Goal: Register for event/course

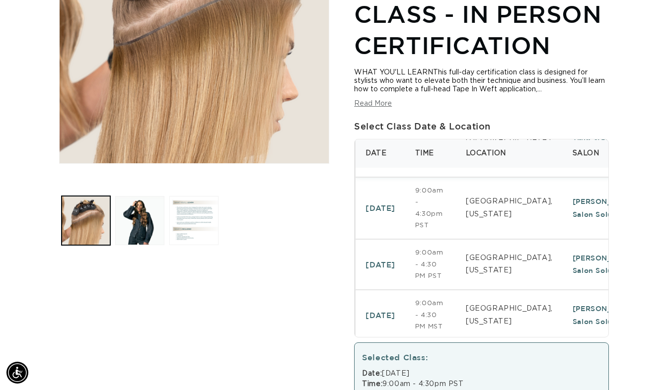
scroll to position [118, 0]
click at [500, 270] on td "Anaheim, California" at bounding box center [509, 263] width 107 height 51
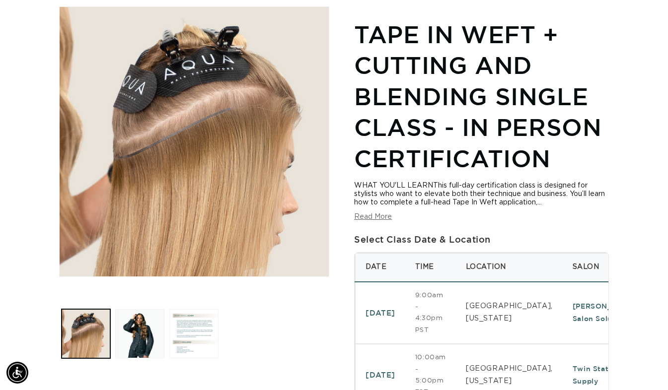
click at [592, 219] on div "WHAT YOU'LL LEARNThis full-day certification class is designed for stylists who…" at bounding box center [481, 202] width 255 height 40
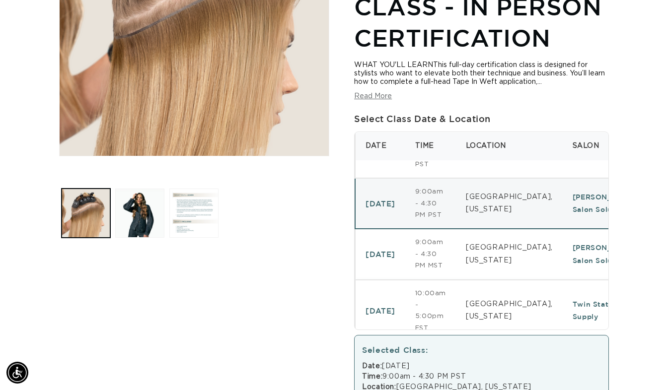
click at [501, 283] on td "Glen Burnie, Maryland" at bounding box center [509, 311] width 107 height 63
select select "46742504636644"
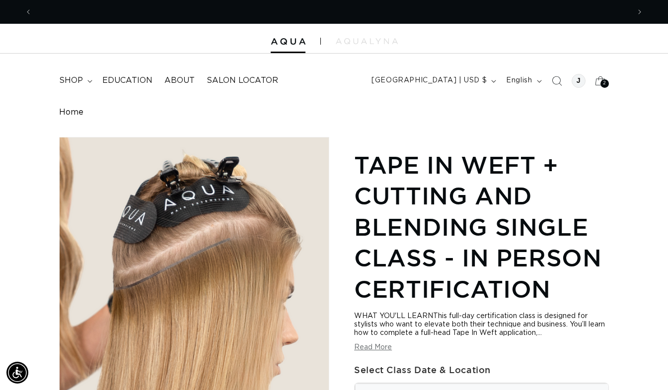
scroll to position [47, 0]
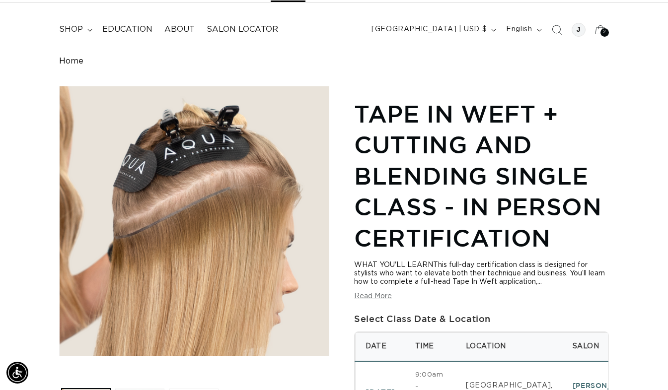
click at [379, 291] on div "WHAT YOU'LL LEARNThis full-day certification class is designed for stylists who…" at bounding box center [481, 281] width 255 height 40
click at [376, 294] on button "Read More" at bounding box center [373, 296] width 38 height 8
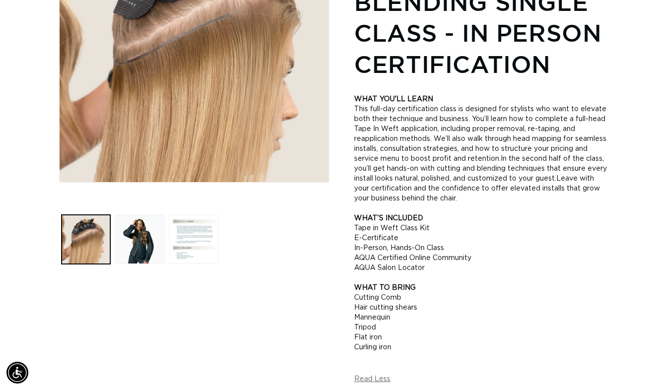
scroll to position [231, 0]
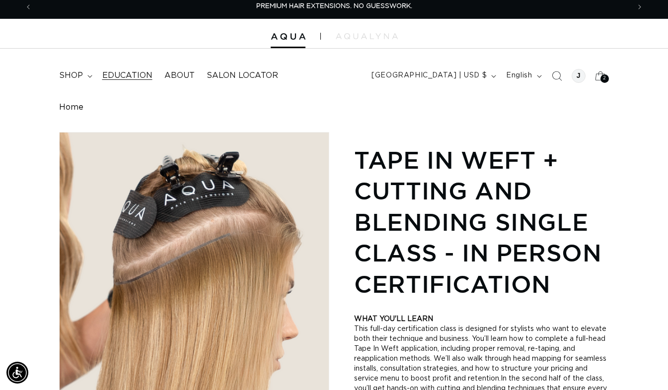
click at [131, 76] on span "Education" at bounding box center [127, 76] width 50 height 10
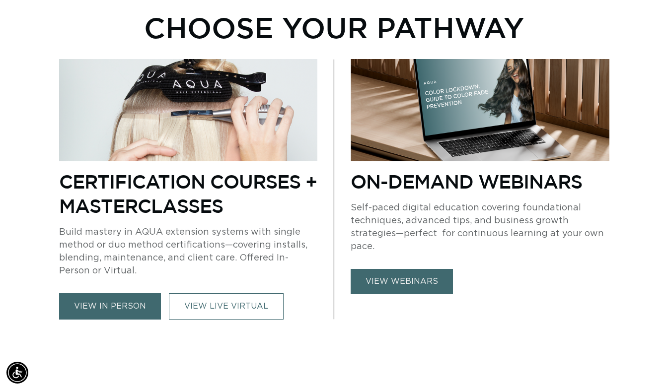
scroll to position [0, 597]
click at [108, 310] on link "view in person" at bounding box center [110, 306] width 102 height 26
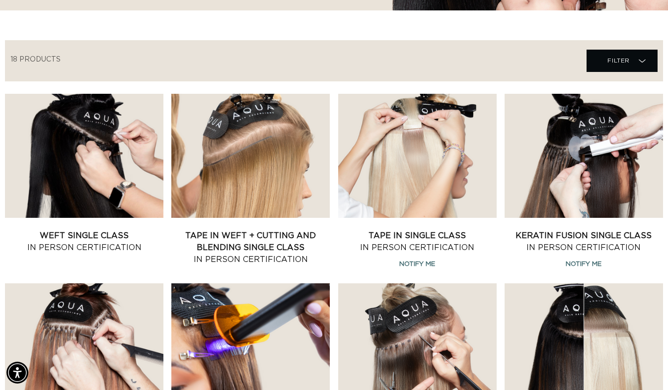
scroll to position [315, 0]
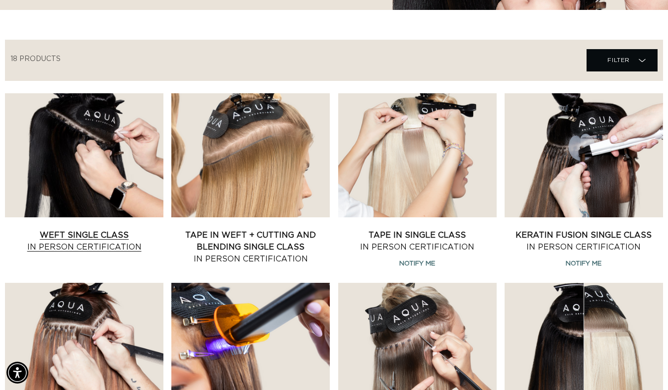
click at [148, 229] on link "Weft Single Class In Person Certification" at bounding box center [84, 241] width 158 height 24
click at [57, 229] on link "Weft Single Class In Person Certification" at bounding box center [84, 241] width 158 height 24
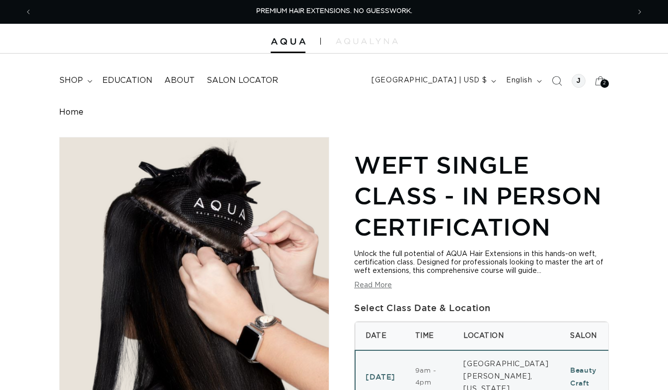
click at [374, 286] on button "Read More" at bounding box center [373, 286] width 38 height 8
